Goal: Find specific page/section: Find specific page/section

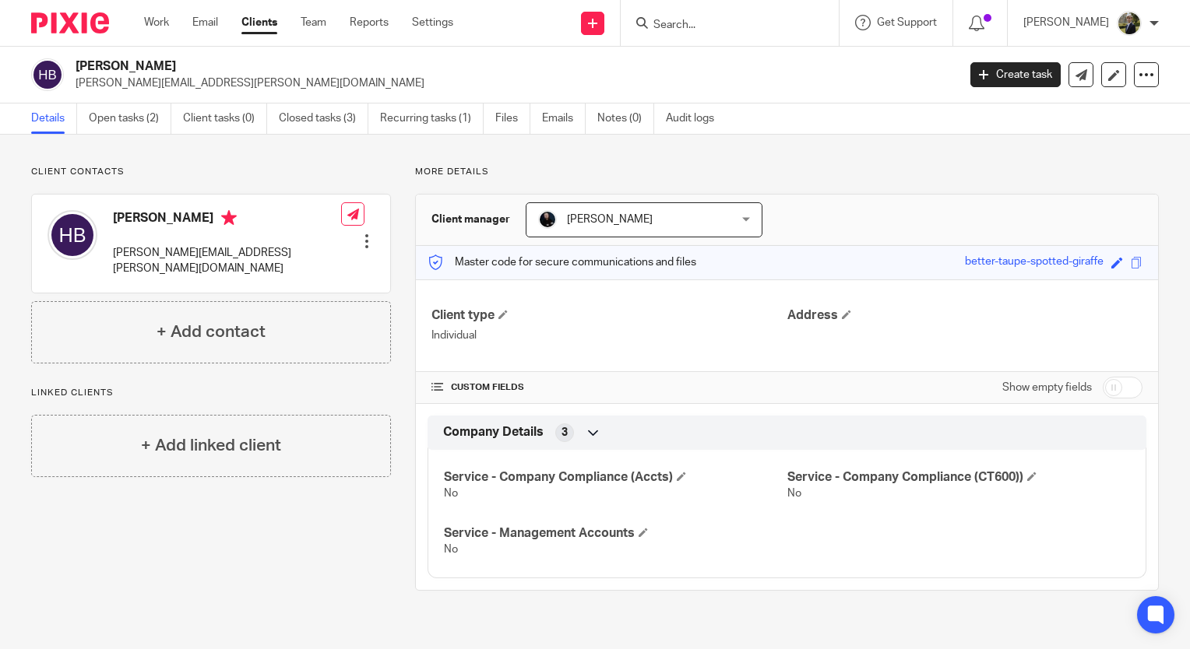
click at [713, 30] on input "Search" at bounding box center [722, 26] width 140 height 14
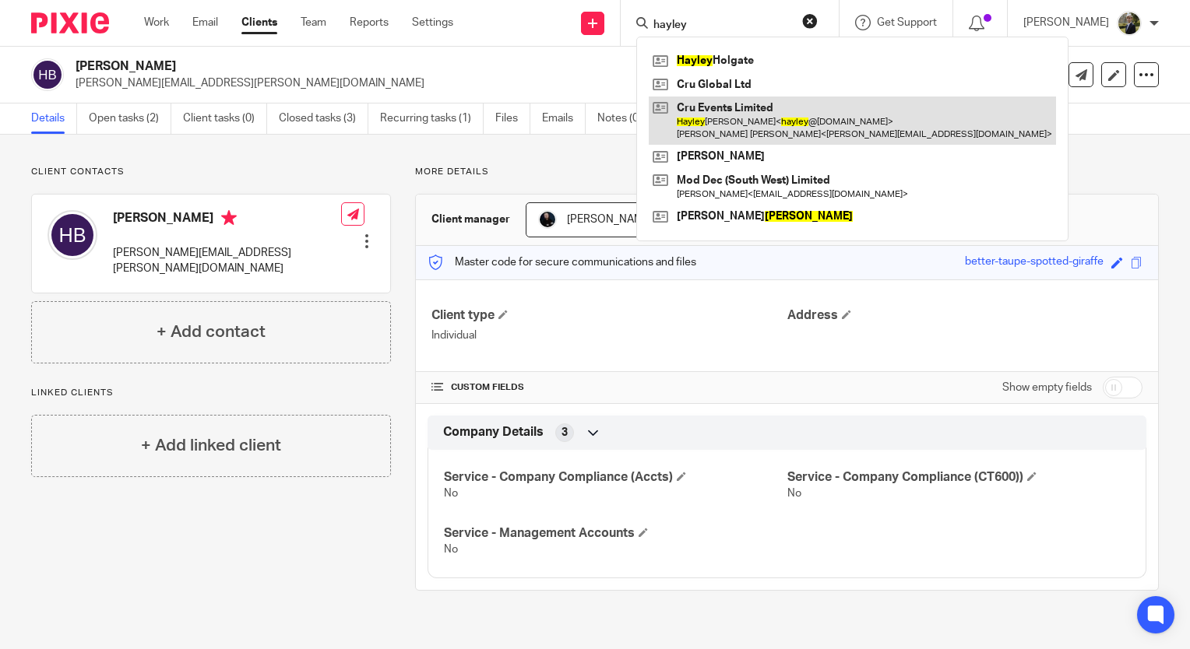
type input "hayley"
click at [718, 114] on link at bounding box center [852, 121] width 407 height 48
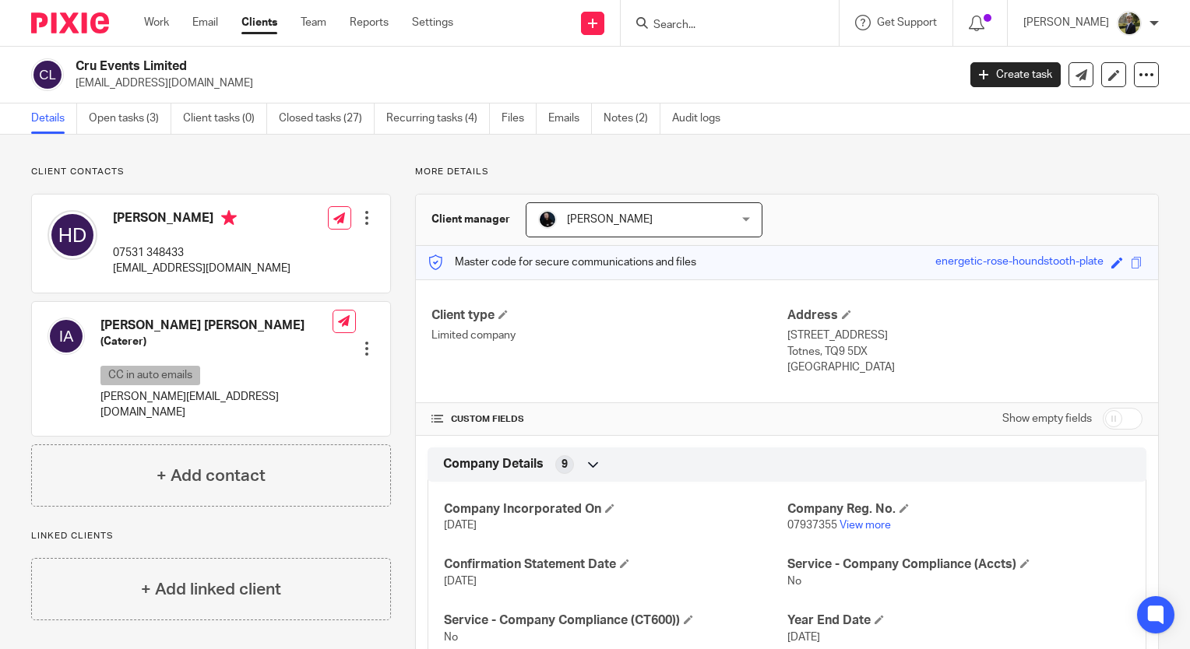
click at [705, 23] on input "Search" at bounding box center [722, 26] width 140 height 14
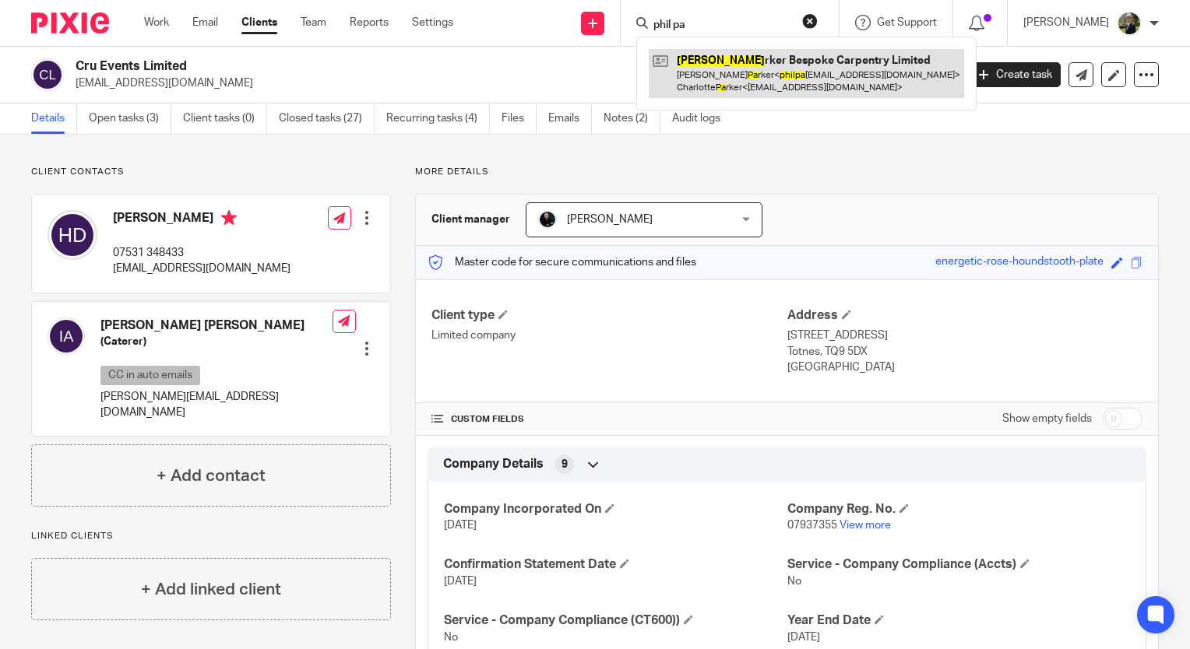
type input "phil pa"
click at [804, 85] on link at bounding box center [806, 73] width 315 height 48
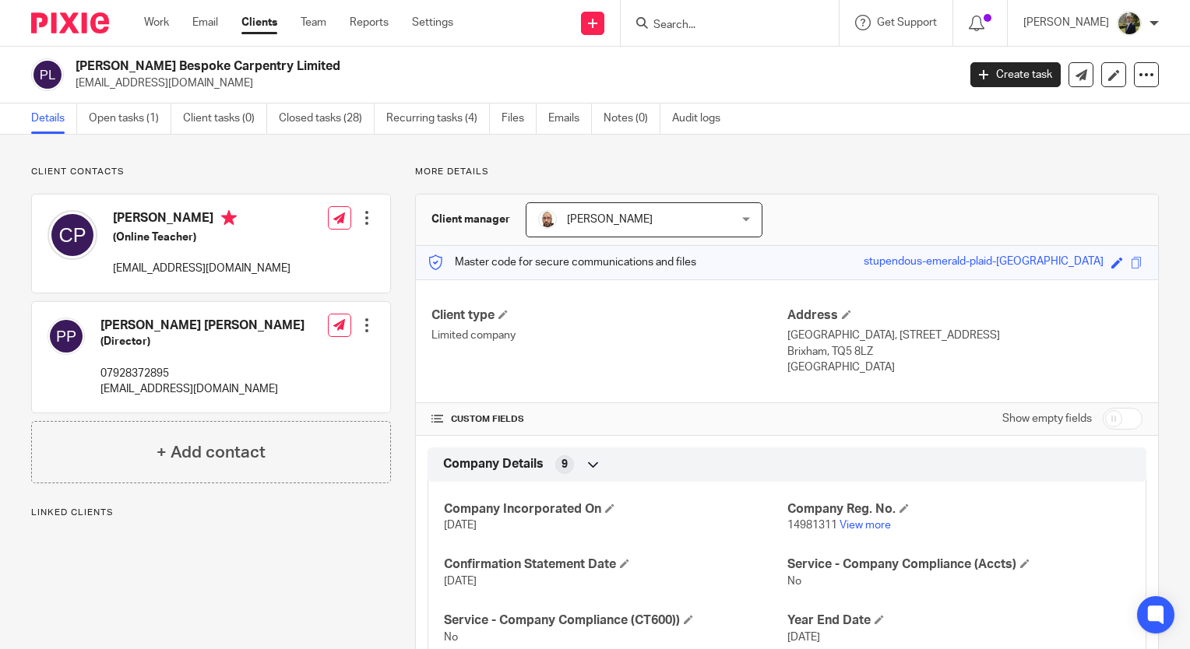
drag, startPoint x: 266, startPoint y: 385, endPoint x: 93, endPoint y: 392, distance: 173.0
click at [93, 392] on div "[PERSON_NAME] [PERSON_NAME] (Director) 07928372895 [EMAIL_ADDRESS][DOMAIN_NAME]…" at bounding box center [211, 357] width 358 height 111
copy p "[EMAIL_ADDRESS][DOMAIN_NAME]"
click at [698, 36] on div at bounding box center [730, 23] width 218 height 46
click at [694, 26] on input "Search" at bounding box center [722, 26] width 140 height 14
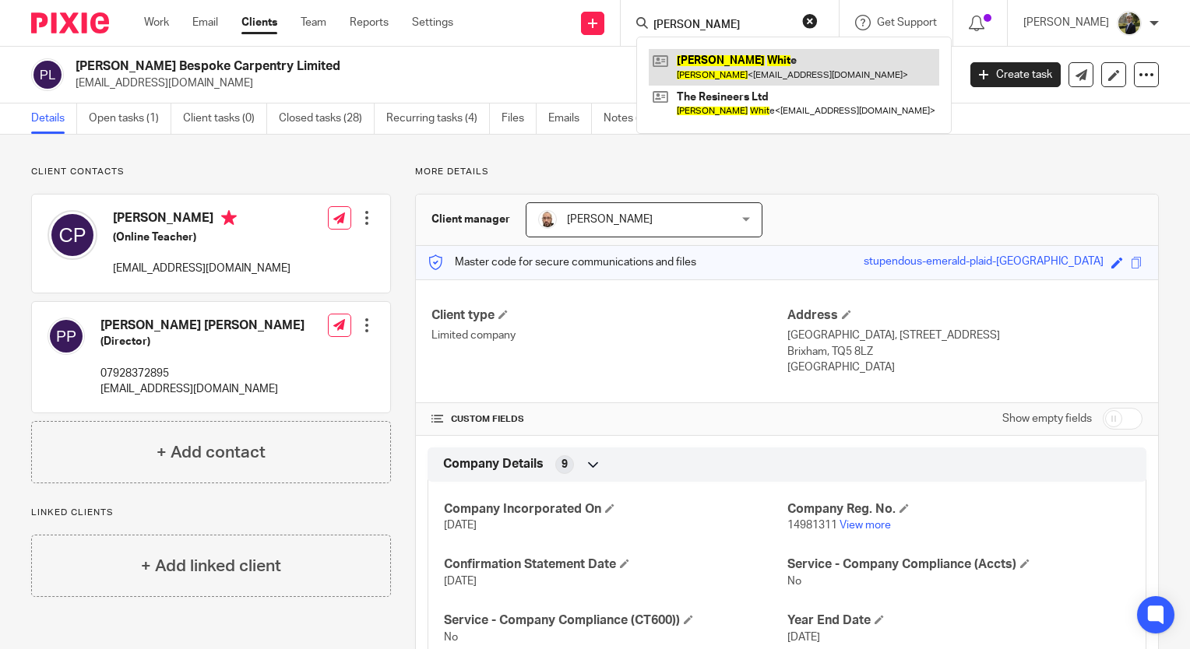
type input "[PERSON_NAME]"
click at [730, 58] on link at bounding box center [794, 67] width 290 height 36
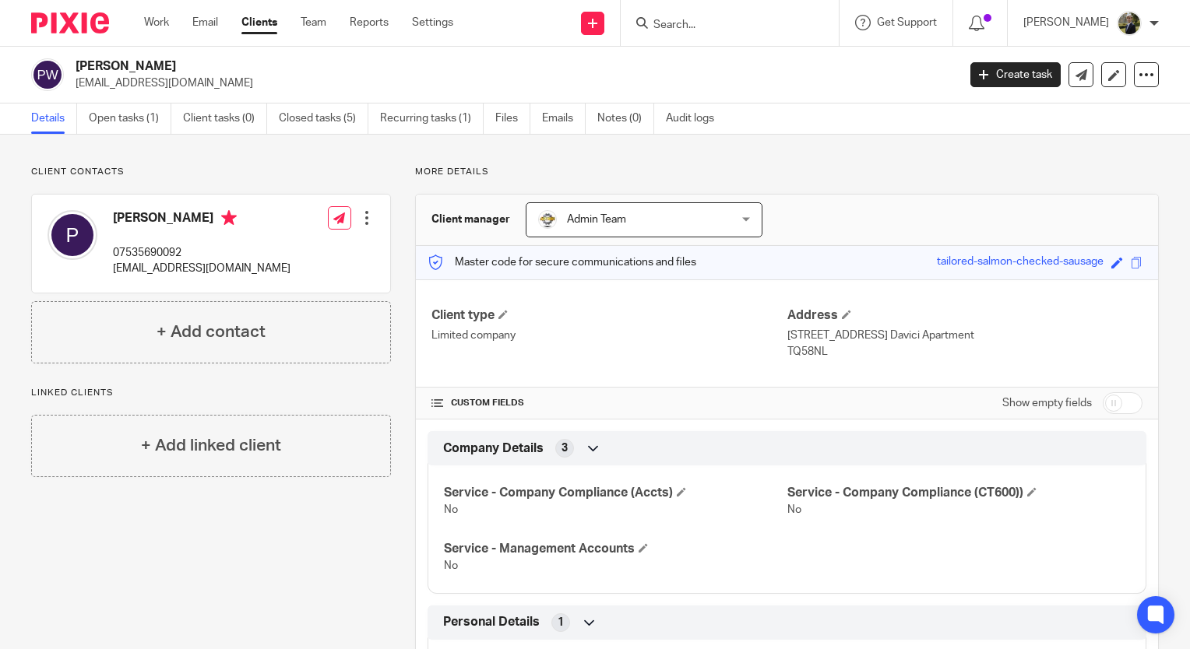
click at [708, 16] on form at bounding box center [735, 22] width 166 height 19
click at [711, 19] on input "Search" at bounding box center [722, 26] width 140 height 14
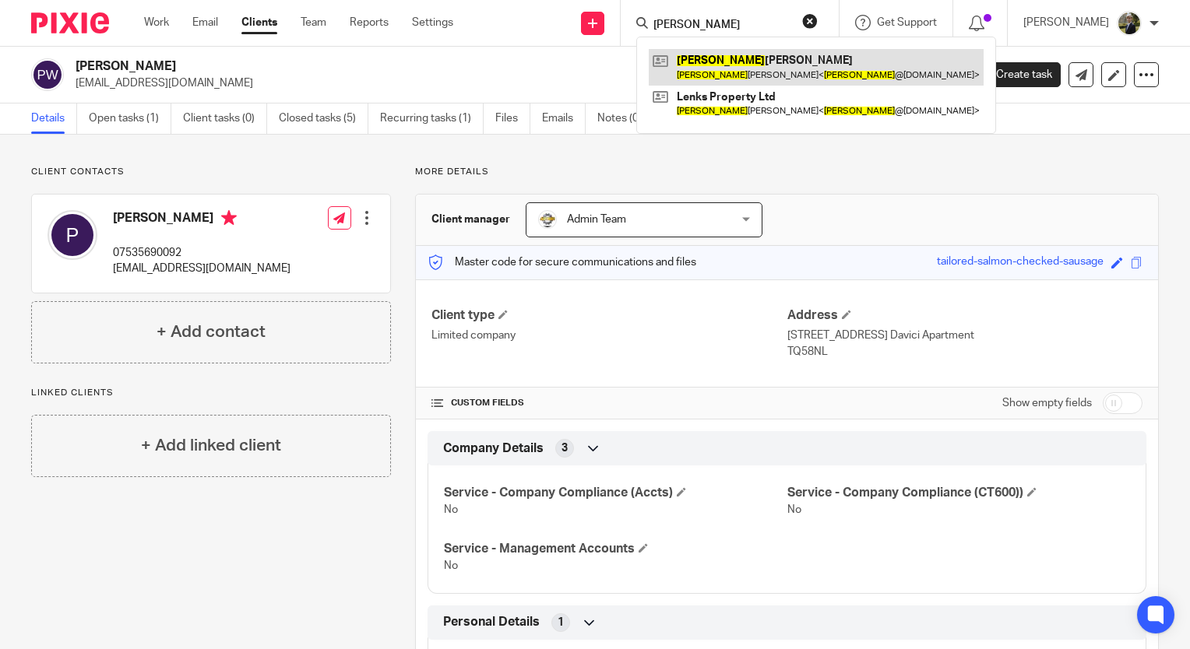
type input "lenka"
click at [738, 72] on link at bounding box center [816, 67] width 335 height 36
